Goal: Navigation & Orientation: Find specific page/section

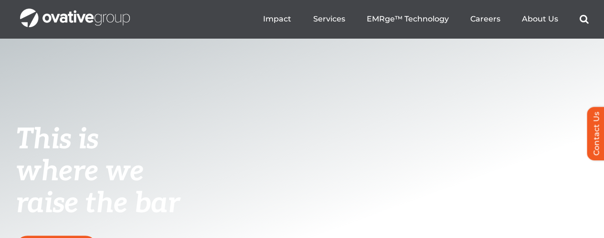
scroll to position [96, 0]
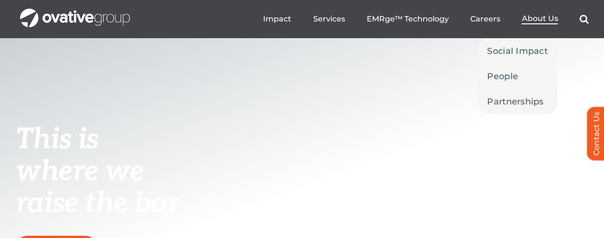
click at [535, 16] on span "About Us" at bounding box center [539, 19] width 36 height 10
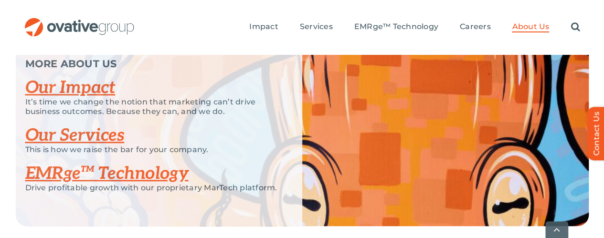
scroll to position [2219, 0]
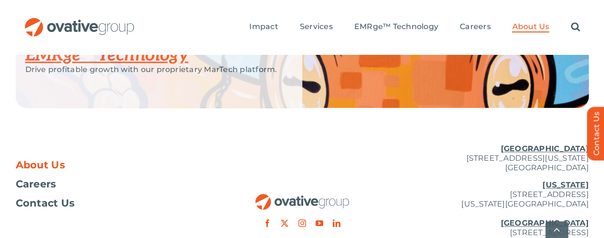
click at [563, 144] on u "[GEOGRAPHIC_DATA]" at bounding box center [544, 148] width 88 height 9
click at [41, 180] on span "Careers" at bounding box center [36, 185] width 41 height 10
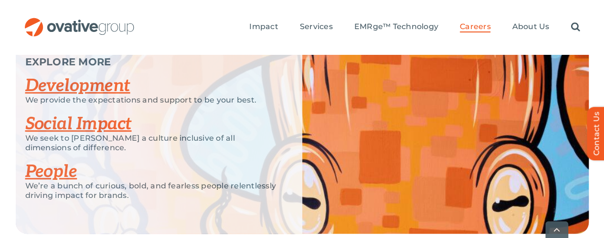
scroll to position [2054, 0]
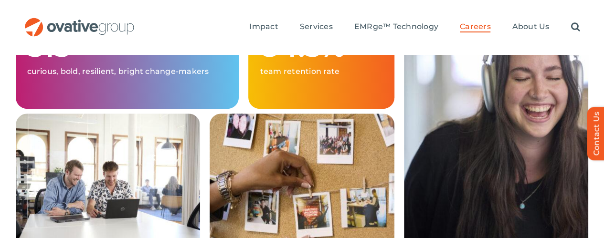
scroll to position [239, 0]
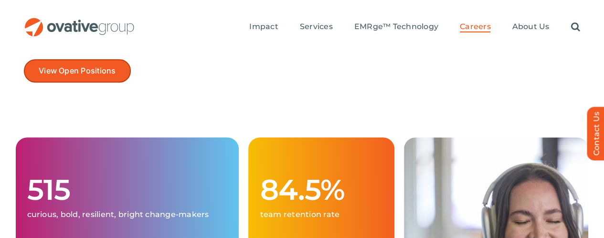
click at [78, 66] on span "View Open Positions" at bounding box center [77, 70] width 77 height 9
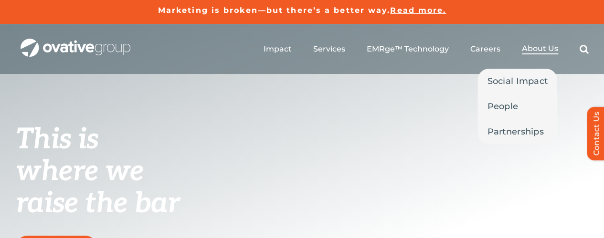
click at [544, 50] on span "About Us" at bounding box center [540, 49] width 36 height 10
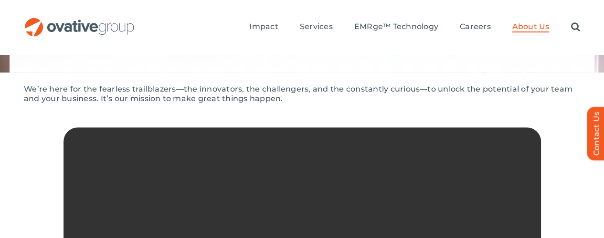
scroll to position [165, 0]
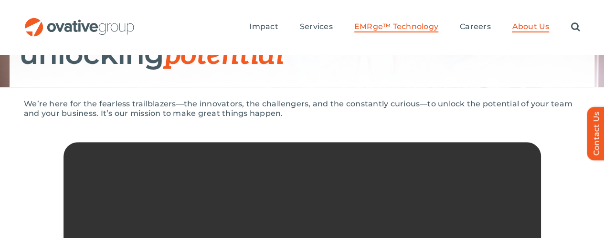
click at [416, 22] on link "EMRge™ Technology" at bounding box center [396, 27] width 84 height 11
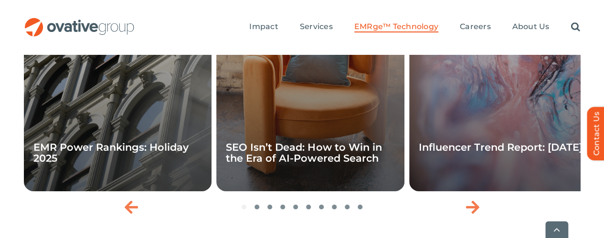
scroll to position [3401, 0]
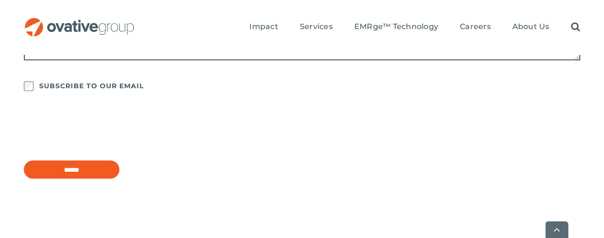
scroll to position [959, 0]
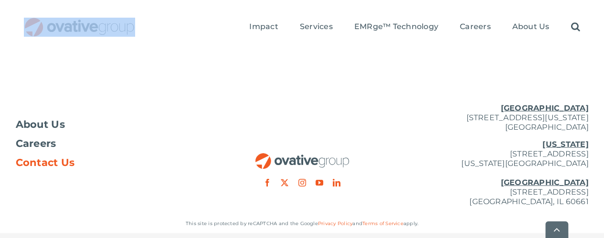
drag, startPoint x: 141, startPoint y: 17, endPoint x: 32, endPoint y: 21, distance: 109.0
click at [32, 21] on div "Search for: * Toggle Navigation Impact Expert Insights Case Studies Awards & Pr…" at bounding box center [302, 27] width 556 height 31
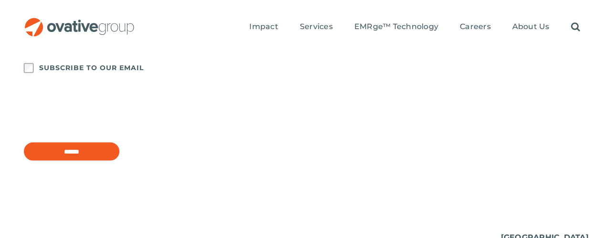
scroll to position [804, 0]
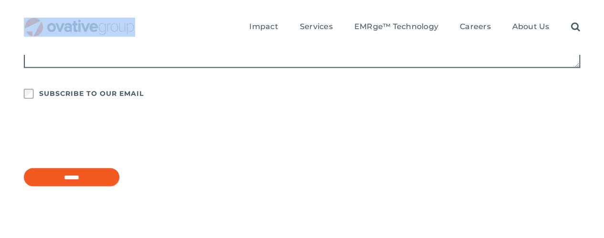
drag, startPoint x: 133, startPoint y: 13, endPoint x: 52, endPoint y: 13, distance: 81.2
click at [52, 13] on div "Search for: * Toggle Navigation Impact Expert Insights Case Studies Awards & Pr…" at bounding box center [302, 27] width 556 height 31
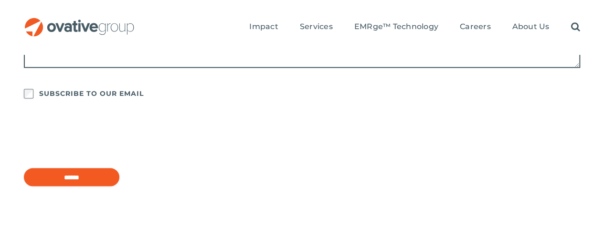
drag, startPoint x: 52, startPoint y: 13, endPoint x: 339, endPoint y: 92, distance: 297.2
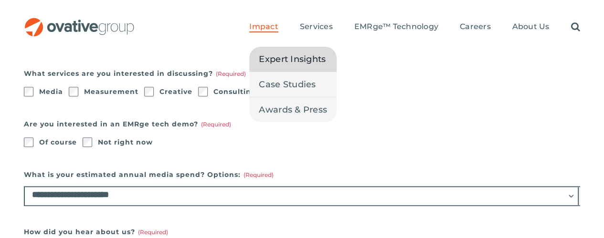
scroll to position [195, 0]
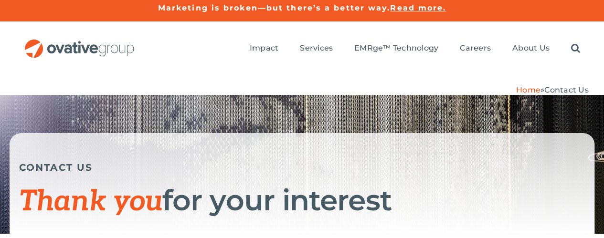
scroll to position [0, 0]
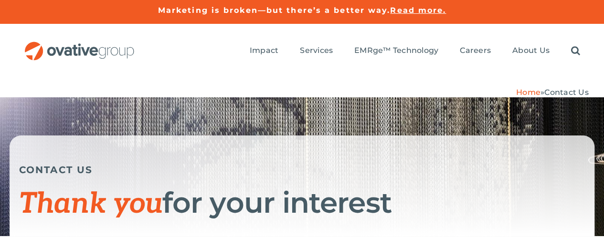
click at [210, 40] on div "Search for: * Toggle Navigation Impact Expert Insights Case Studies Awards & Pr…" at bounding box center [357, 51] width 445 height 31
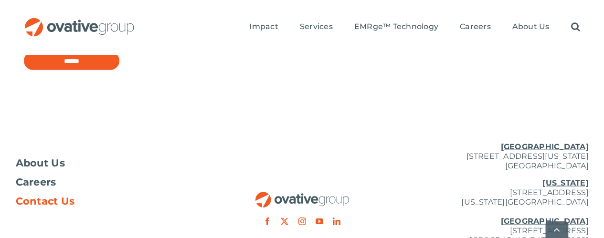
scroll to position [959, 0]
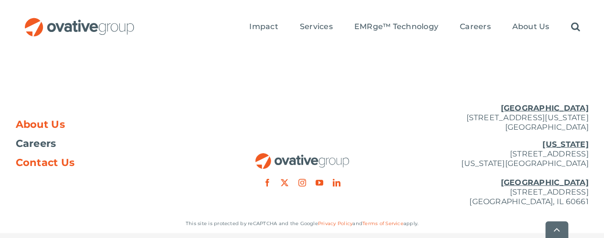
click at [48, 120] on span "About Us" at bounding box center [41, 125] width 50 height 10
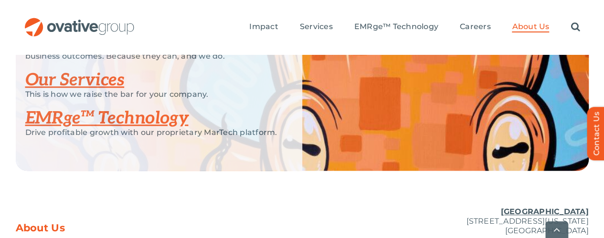
scroll to position [2219, 0]
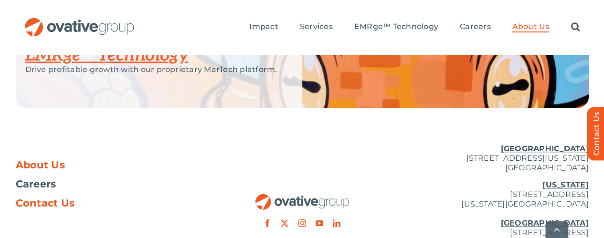
click at [56, 199] on span "Contact Us" at bounding box center [45, 204] width 59 height 10
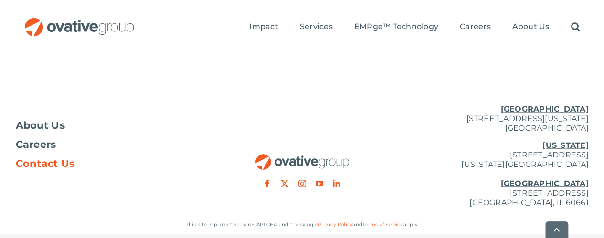
scroll to position [959, 0]
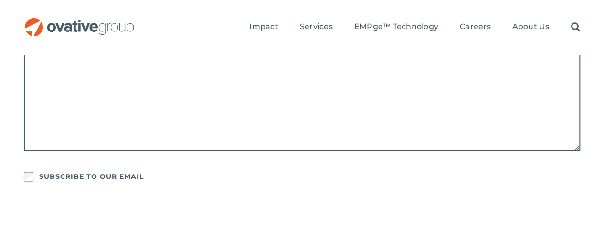
scroll to position [720, 0]
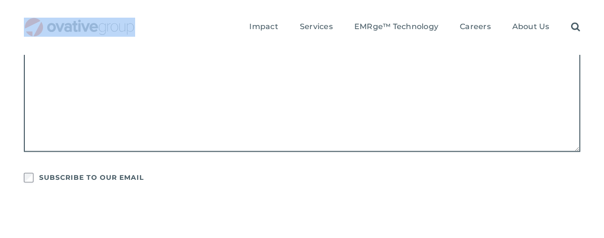
drag, startPoint x: 130, startPoint y: 16, endPoint x: 64, endPoint y: 14, distance: 65.9
click at [64, 14] on div "Search for: * Toggle Navigation Impact Expert Insights Case Studies Awards & Pr…" at bounding box center [302, 27] width 556 height 31
click at [64, 18] on img "OG_Full_horizontal_RGB" at bounding box center [79, 27] width 111 height 19
